Goal: Task Accomplishment & Management: Use online tool/utility

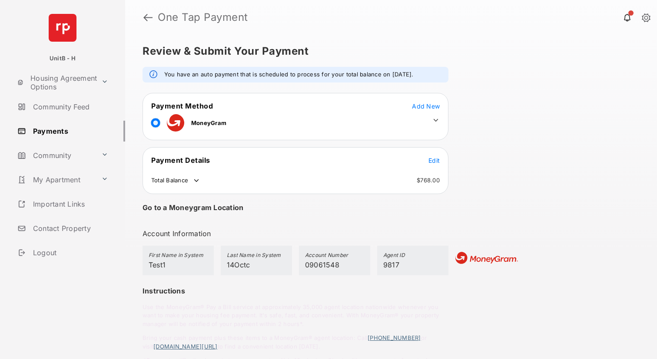
click at [436, 121] on icon at bounding box center [435, 120] width 5 height 3
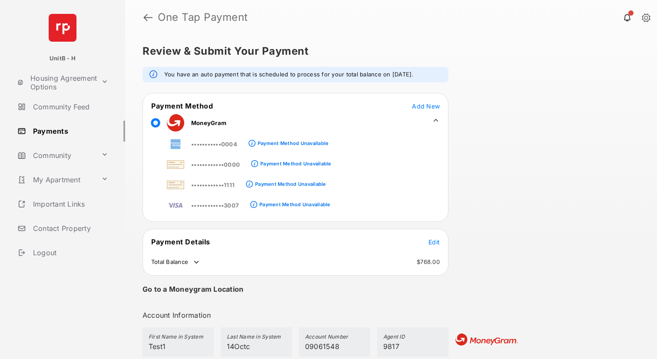
click at [436, 121] on icon at bounding box center [435, 120] width 5 height 3
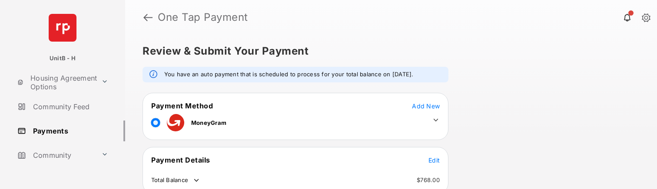
click at [434, 120] on icon at bounding box center [435, 120] width 5 height 3
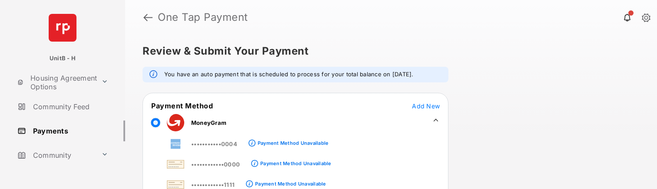
click at [434, 120] on icon at bounding box center [435, 120] width 5 height 3
